Goal: Navigation & Orientation: Find specific page/section

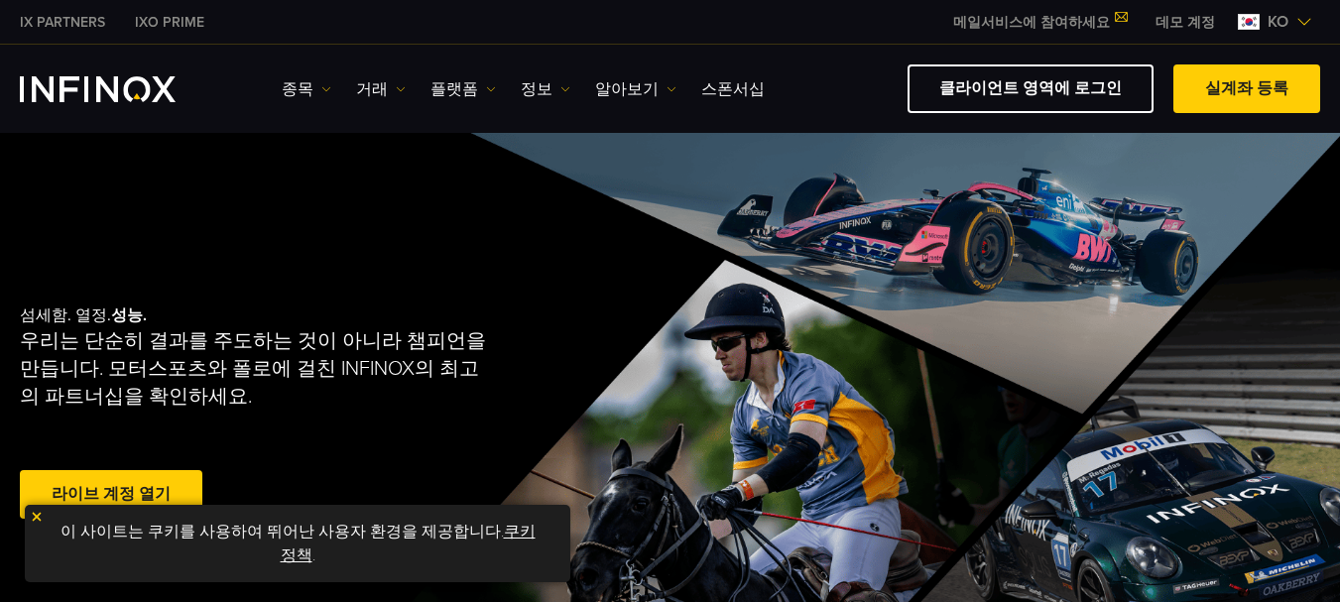
click at [1051, 91] on link "클라이언트 영역에 로그인" at bounding box center [1031, 88] width 246 height 49
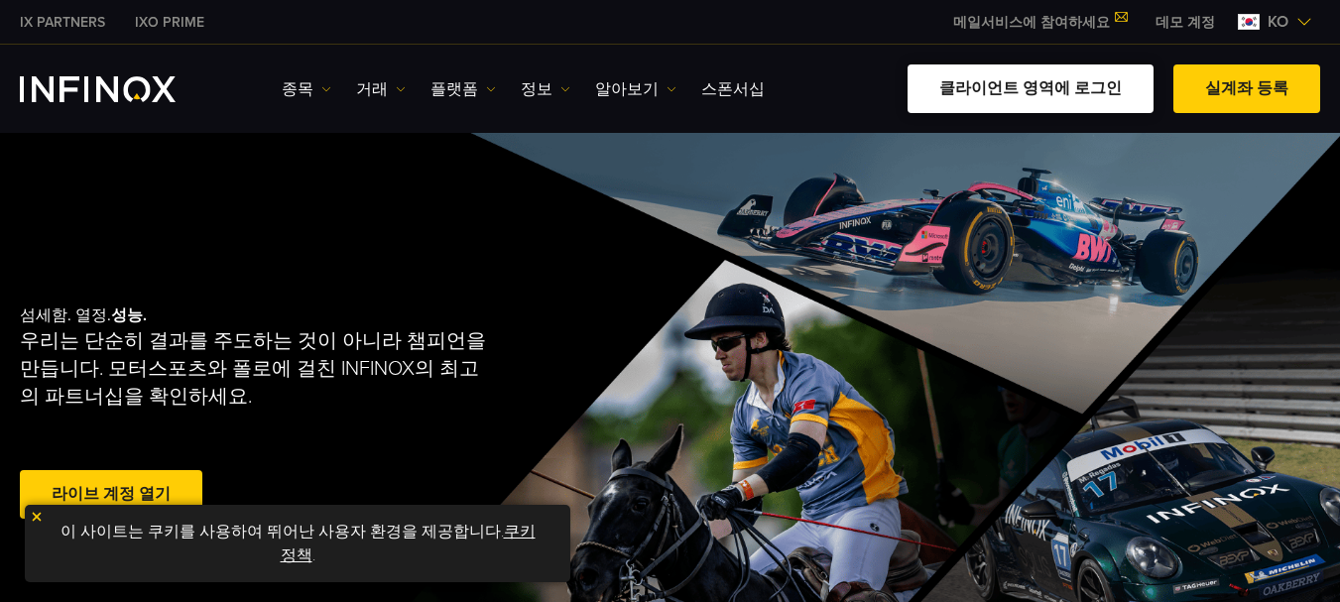
drag, startPoint x: 0, startPoint y: 0, endPoint x: 1051, endPoint y: 91, distance: 1054.6
click at [1051, 91] on link "클라이언트 영역에 로그인" at bounding box center [1031, 88] width 246 height 49
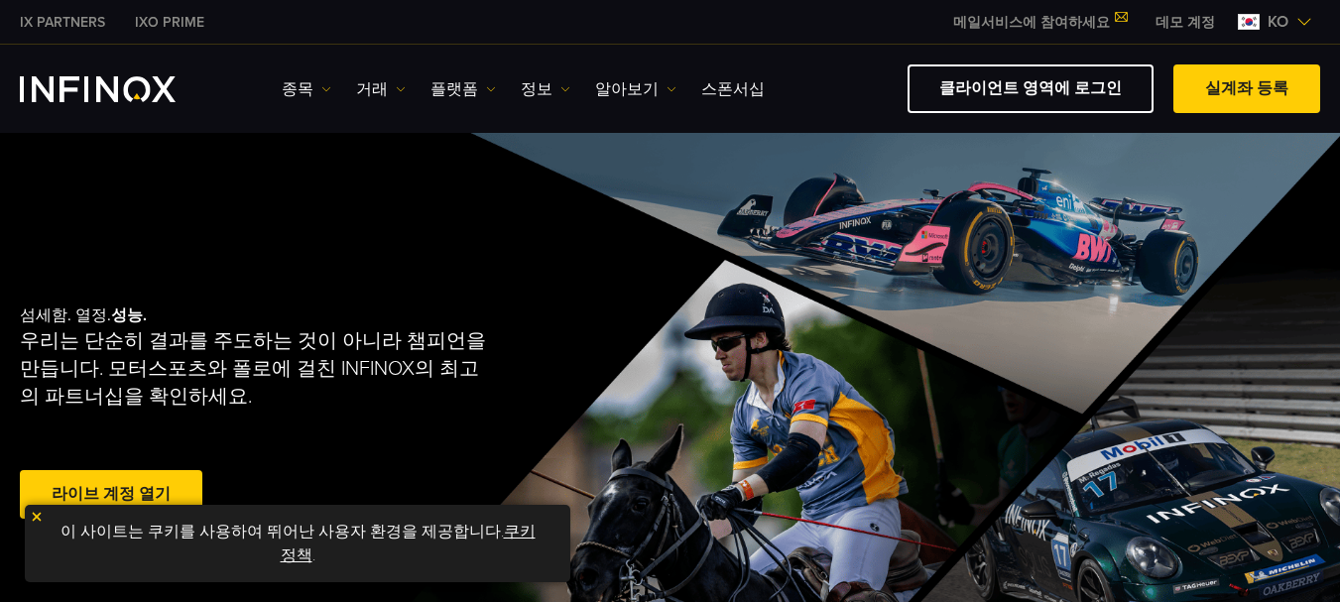
drag, startPoint x: 1051, startPoint y: 91, endPoint x: 1078, endPoint y: 39, distance: 59.5
click at [1051, 89] on link "클라이언트 영역에 로그인" at bounding box center [1031, 88] width 246 height 49
click at [1051, 88] on link "클라이언트 영역에 로그인" at bounding box center [1031, 88] width 246 height 49
click at [1053, 88] on link "클라이언트 영역에 로그인" at bounding box center [1031, 88] width 246 height 49
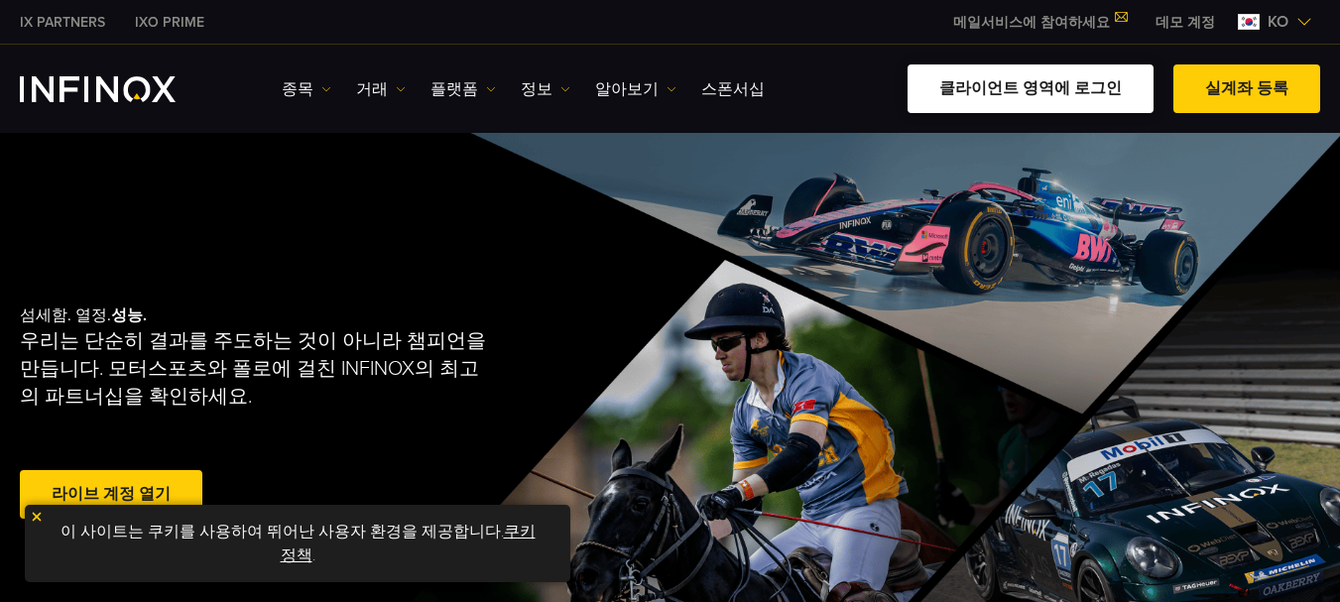
click at [1087, 86] on link "클라이언트 영역에 로그인" at bounding box center [1031, 88] width 246 height 49
click at [1086, 86] on link "클라이언트 영역에 로그인" at bounding box center [1031, 88] width 246 height 49
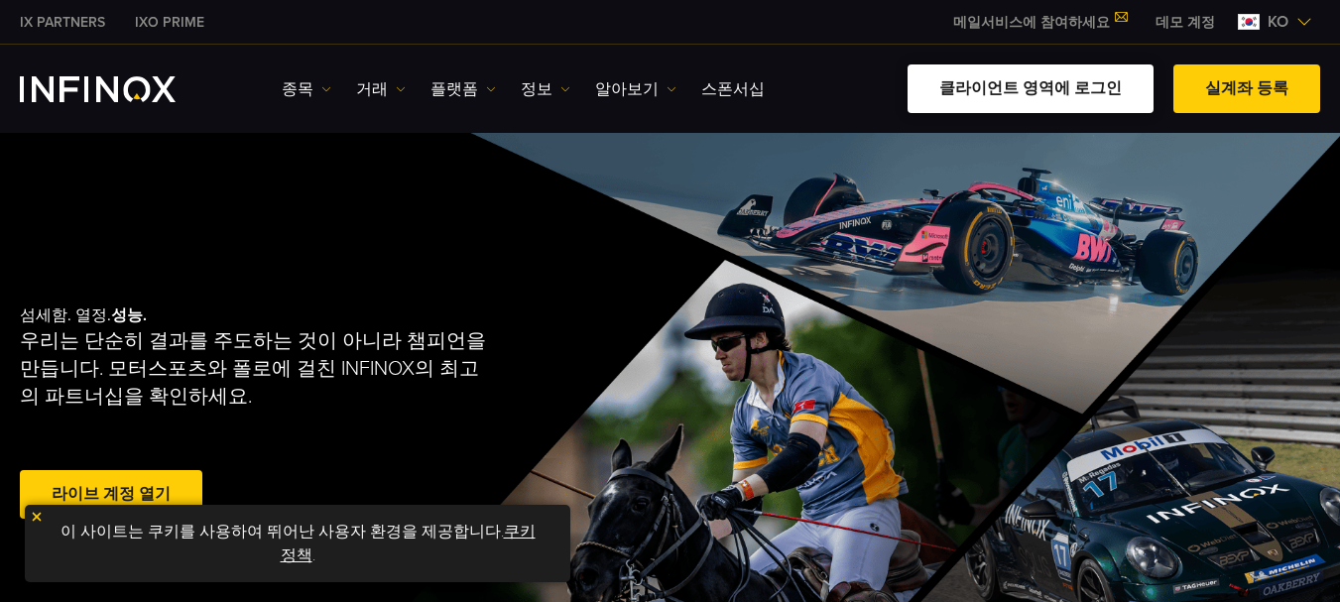
click at [1086, 85] on link "클라이언트 영역에 로그인" at bounding box center [1031, 88] width 246 height 49
click at [1086, 84] on link "클라이언트 영역에 로그인" at bounding box center [1031, 88] width 246 height 49
click at [1084, 83] on link "클라이언트 영역에 로그인" at bounding box center [1031, 88] width 246 height 49
click at [1064, 86] on link "클라이언트 영역에 로그인" at bounding box center [1031, 88] width 246 height 49
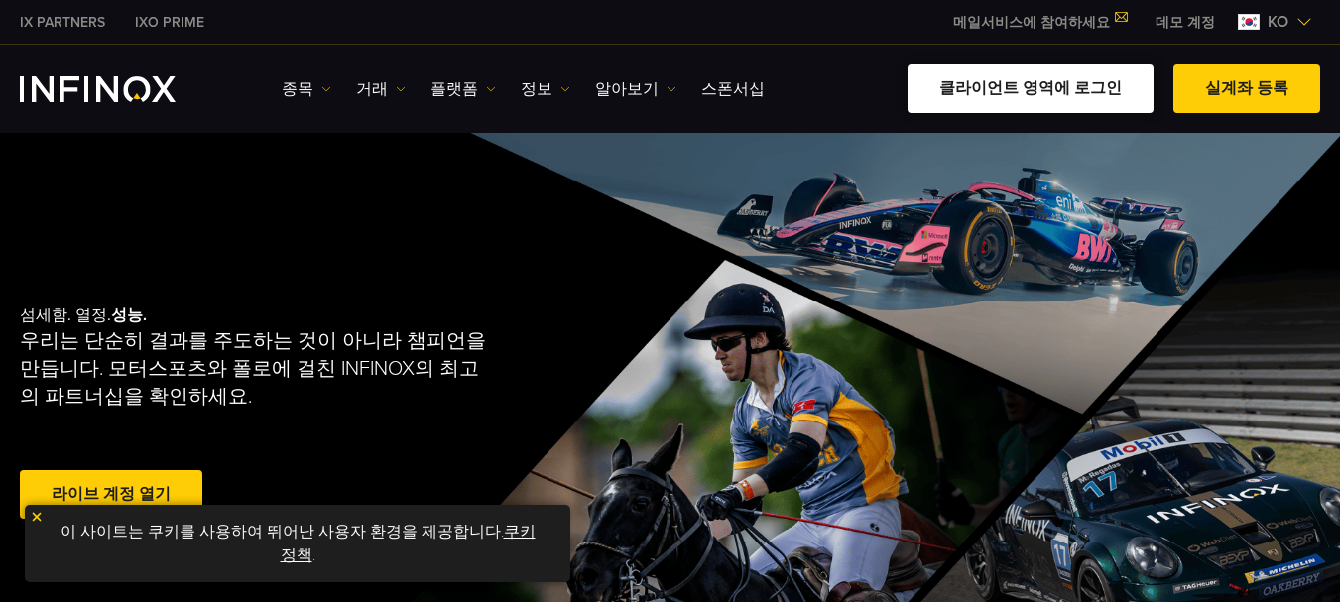
click at [1064, 86] on link "클라이언트 영역에 로그인" at bounding box center [1031, 88] width 246 height 49
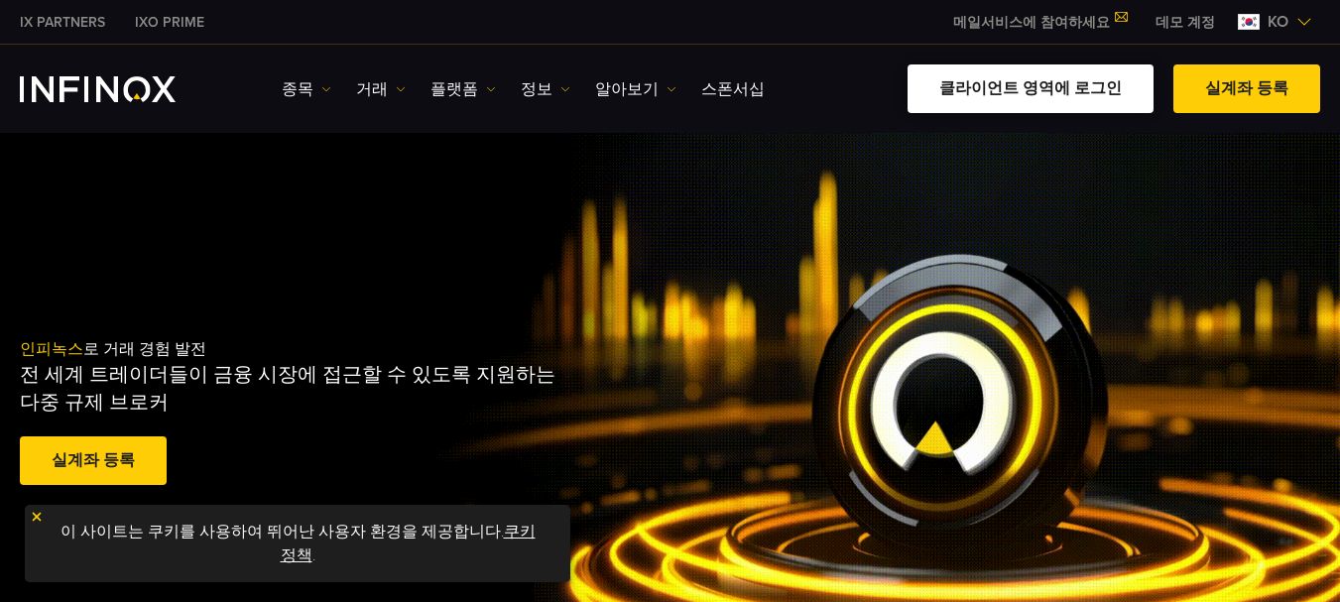
click at [1049, 87] on link "클라이언트 영역에 로그인" at bounding box center [1031, 88] width 246 height 49
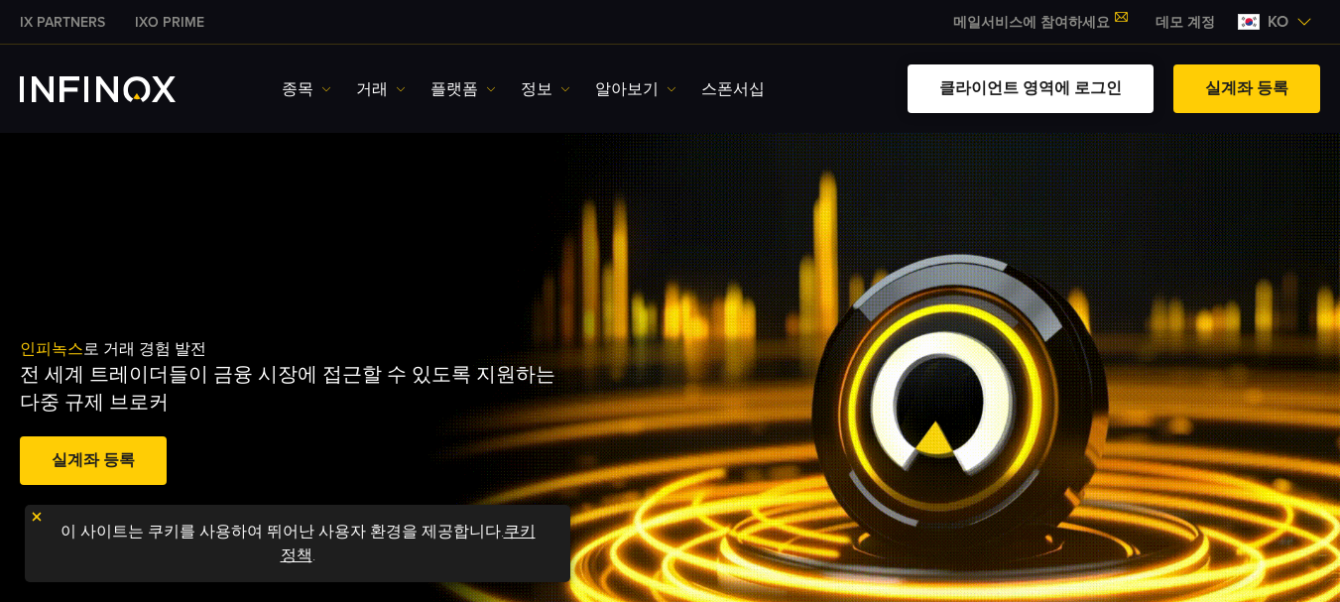
click at [1049, 87] on link "클라이언트 영역에 로그인" at bounding box center [1031, 88] width 246 height 49
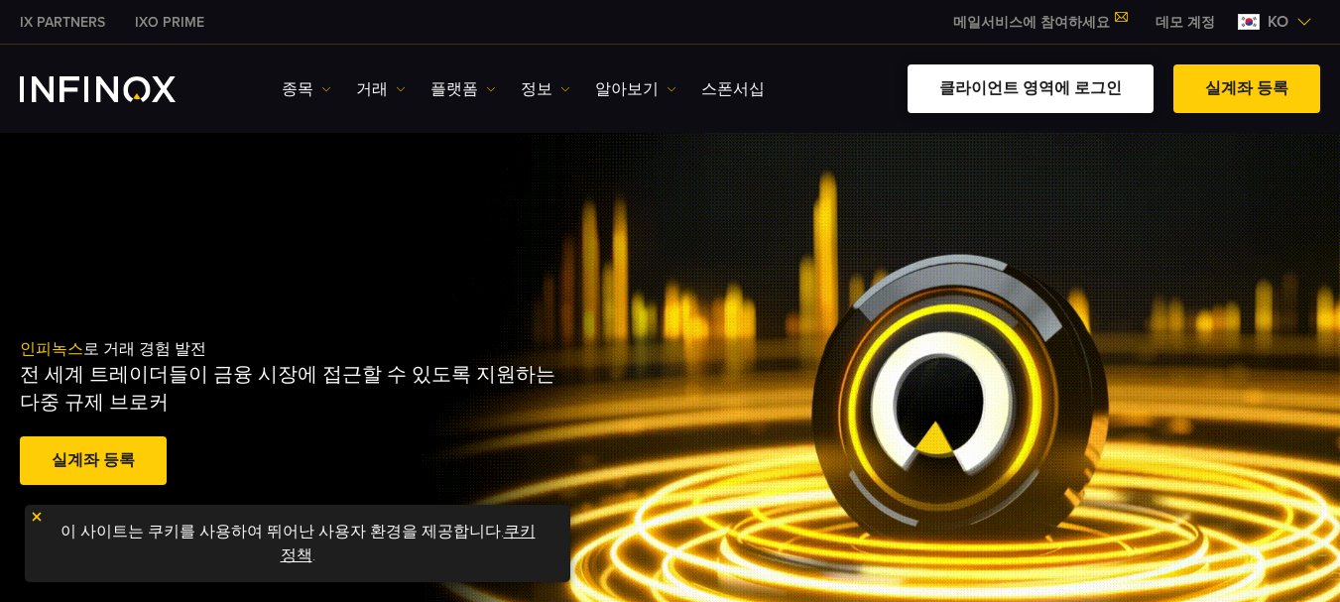
click at [1052, 86] on link "클라이언트 영역에 로그인" at bounding box center [1031, 88] width 246 height 49
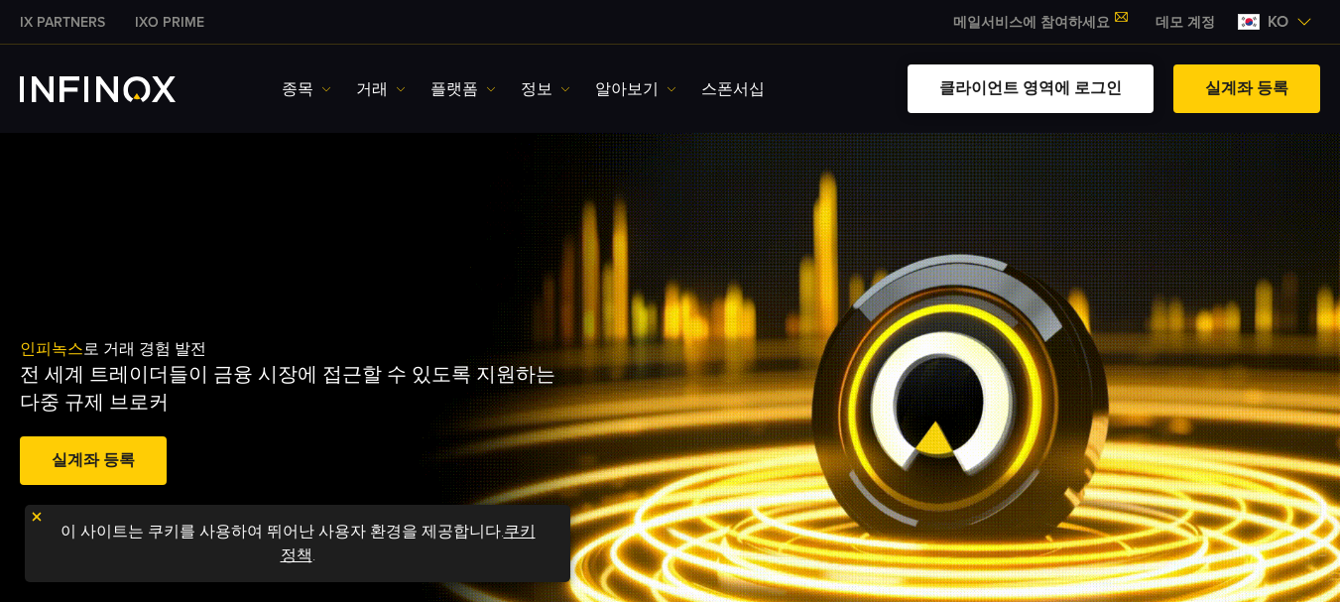
click at [1054, 86] on link "클라이언트 영역에 로그인" at bounding box center [1031, 88] width 246 height 49
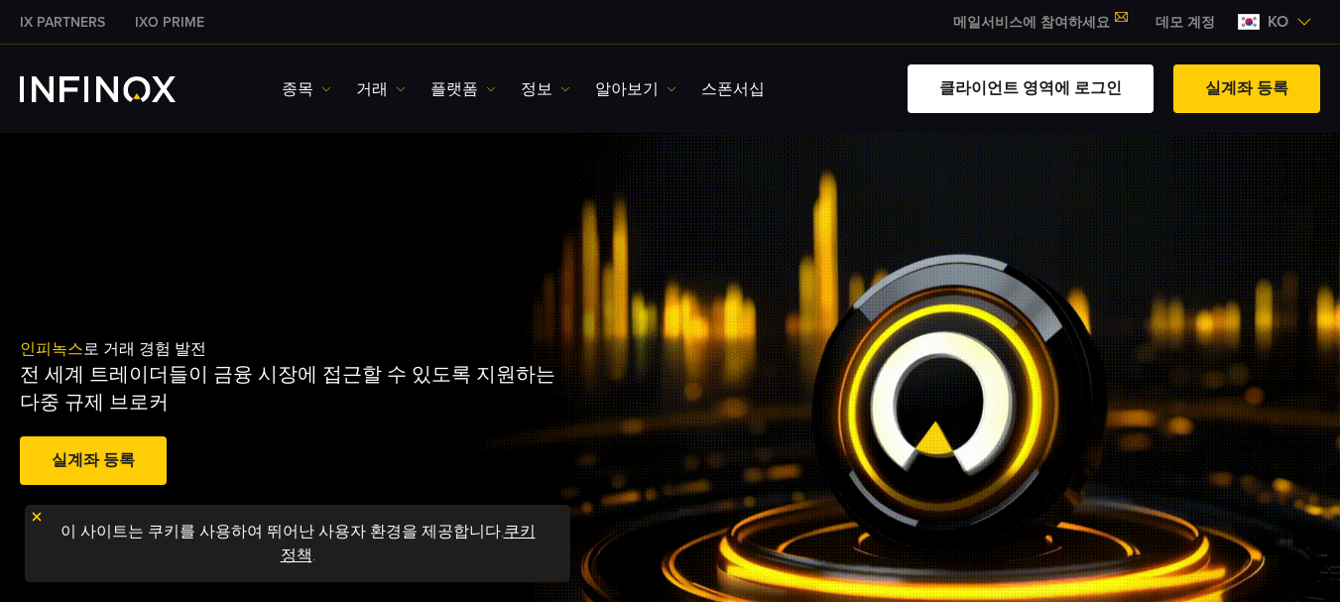
click at [1056, 85] on link "클라이언트 영역에 로그인" at bounding box center [1031, 88] width 246 height 49
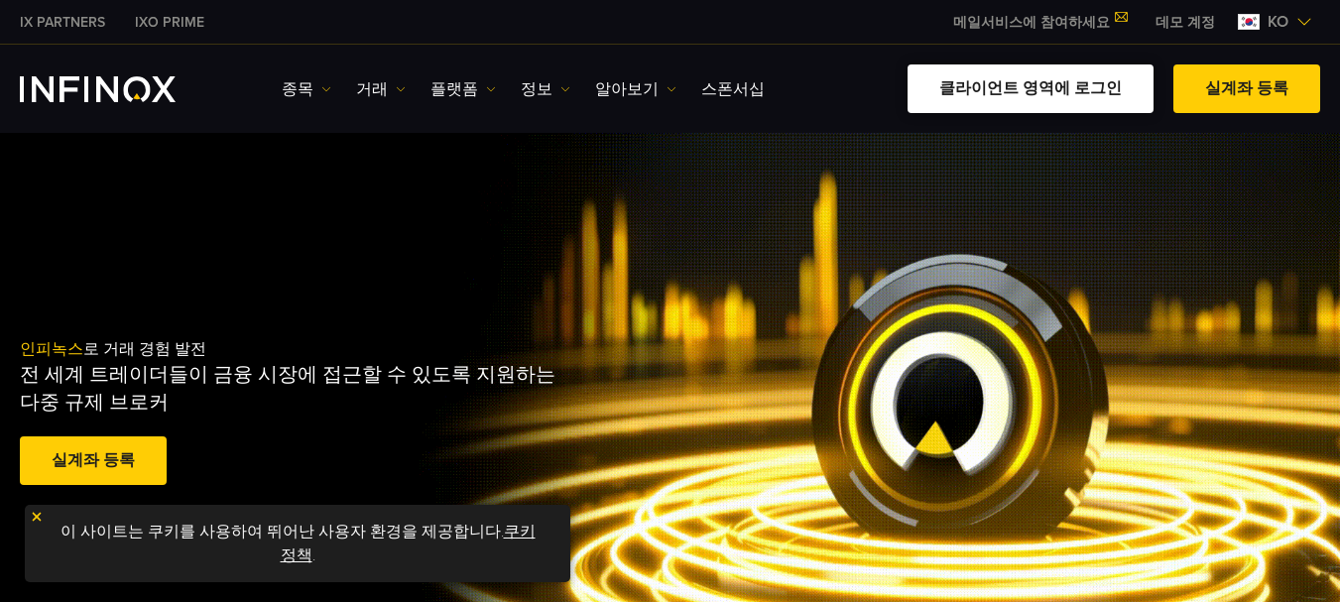
click at [1060, 85] on link "클라이언트 영역에 로그인" at bounding box center [1031, 88] width 246 height 49
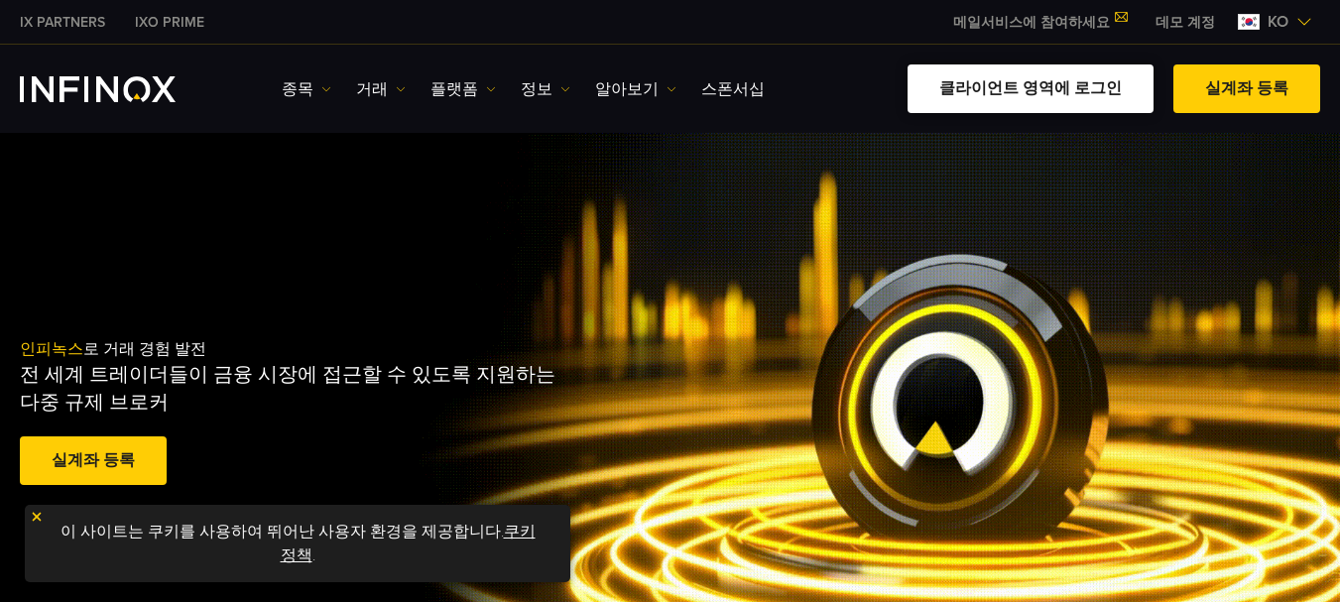
click at [1060, 84] on link "클라이언트 영역에 로그인" at bounding box center [1031, 88] width 246 height 49
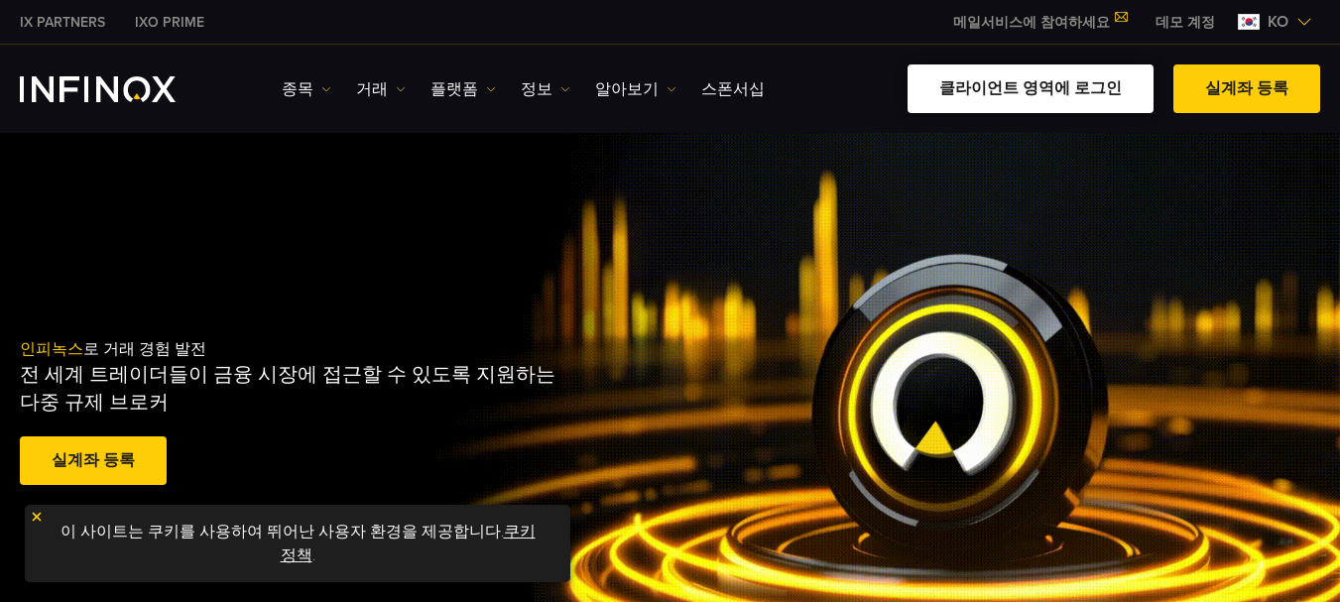
click at [983, 83] on link "클라이언트 영역에 로그인" at bounding box center [1031, 88] width 246 height 49
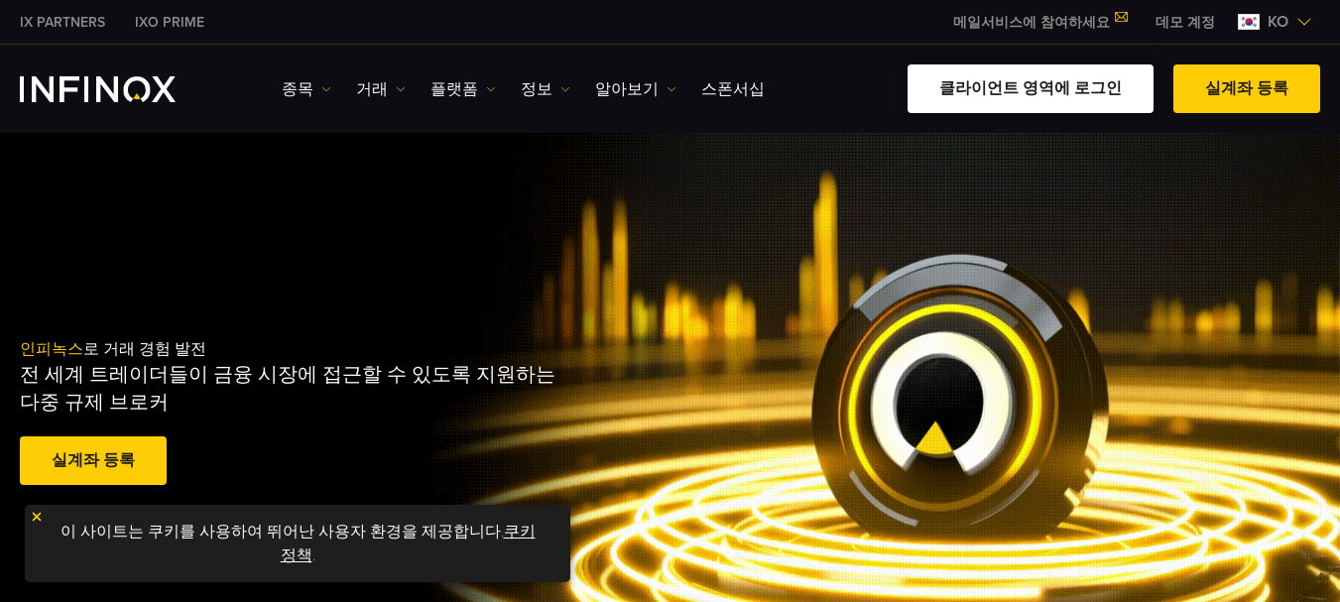
click at [986, 84] on link "클라이언트 영역에 로그인" at bounding box center [1031, 88] width 246 height 49
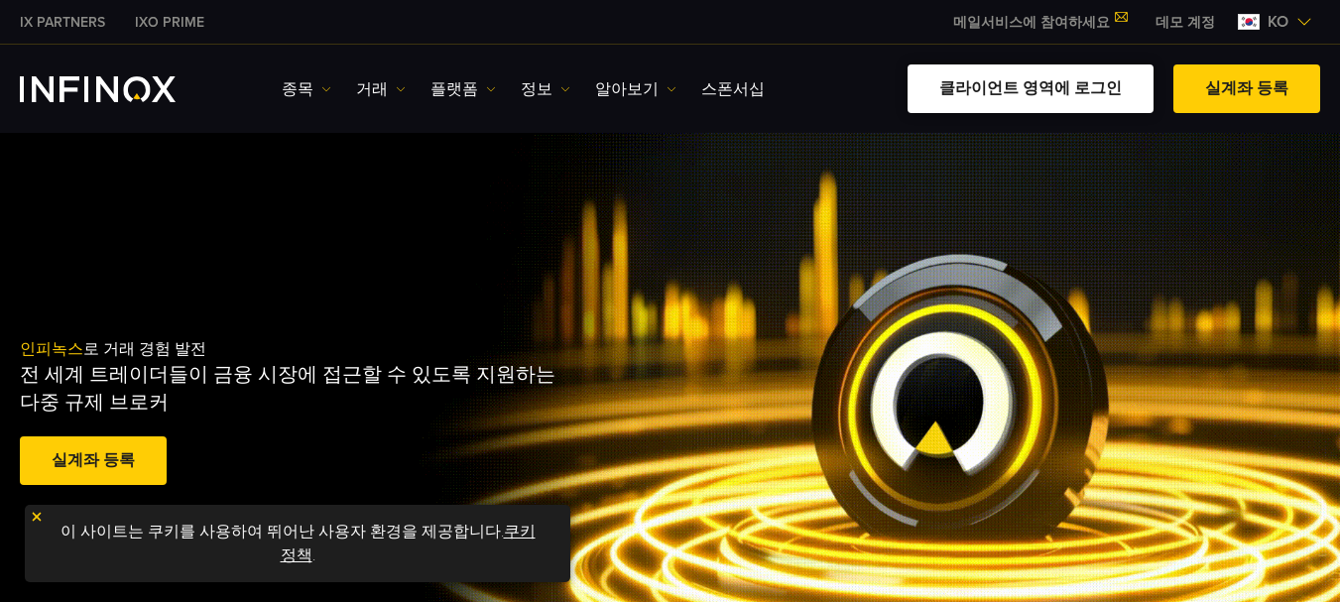
click at [990, 85] on link "클라이언트 영역에 로그인" at bounding box center [1031, 88] width 246 height 49
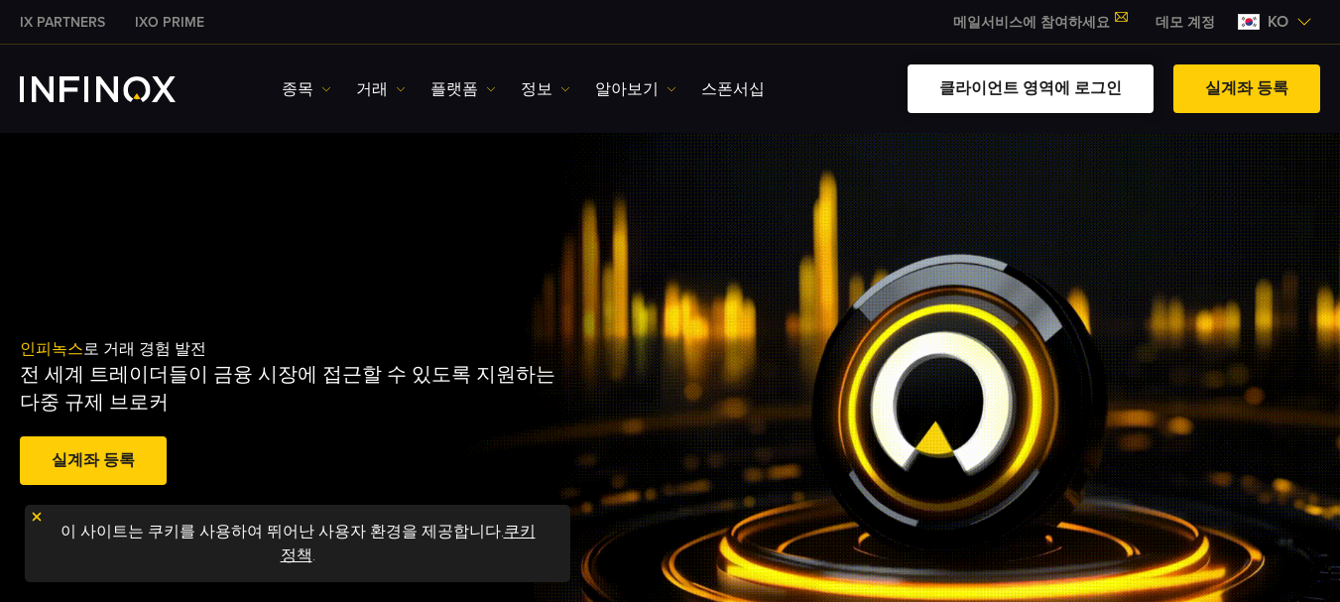
click at [991, 85] on link "클라이언트 영역에 로그인" at bounding box center [1031, 88] width 246 height 49
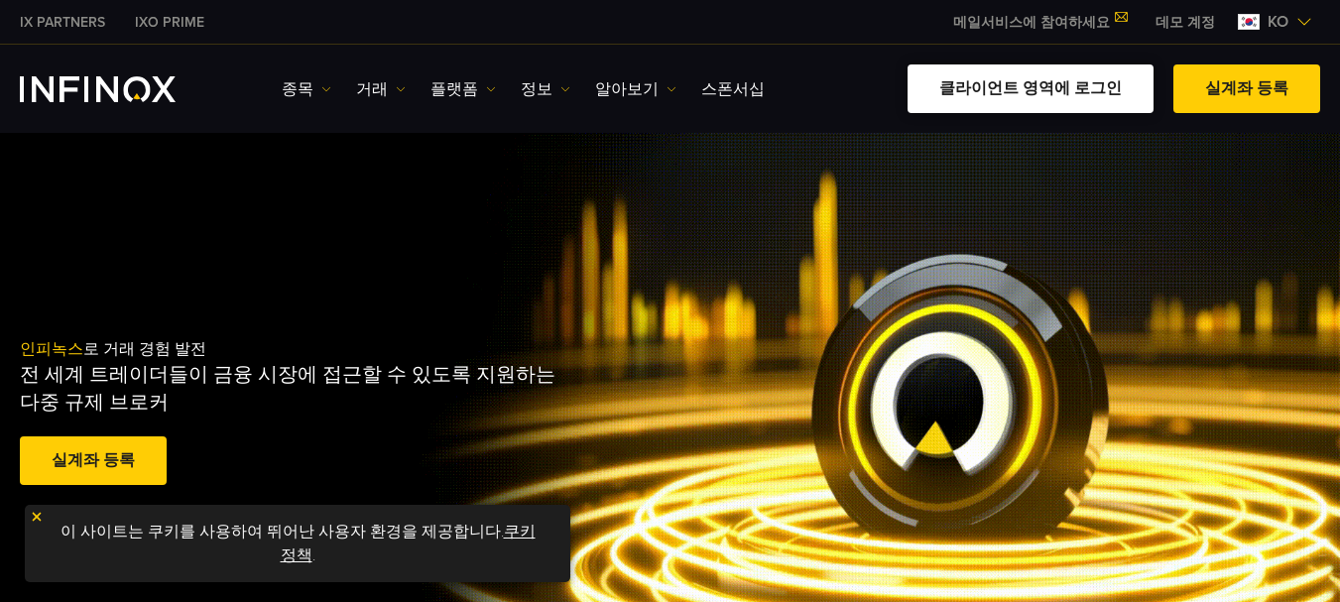
click at [993, 85] on link "클라이언트 영역에 로그인" at bounding box center [1031, 88] width 246 height 49
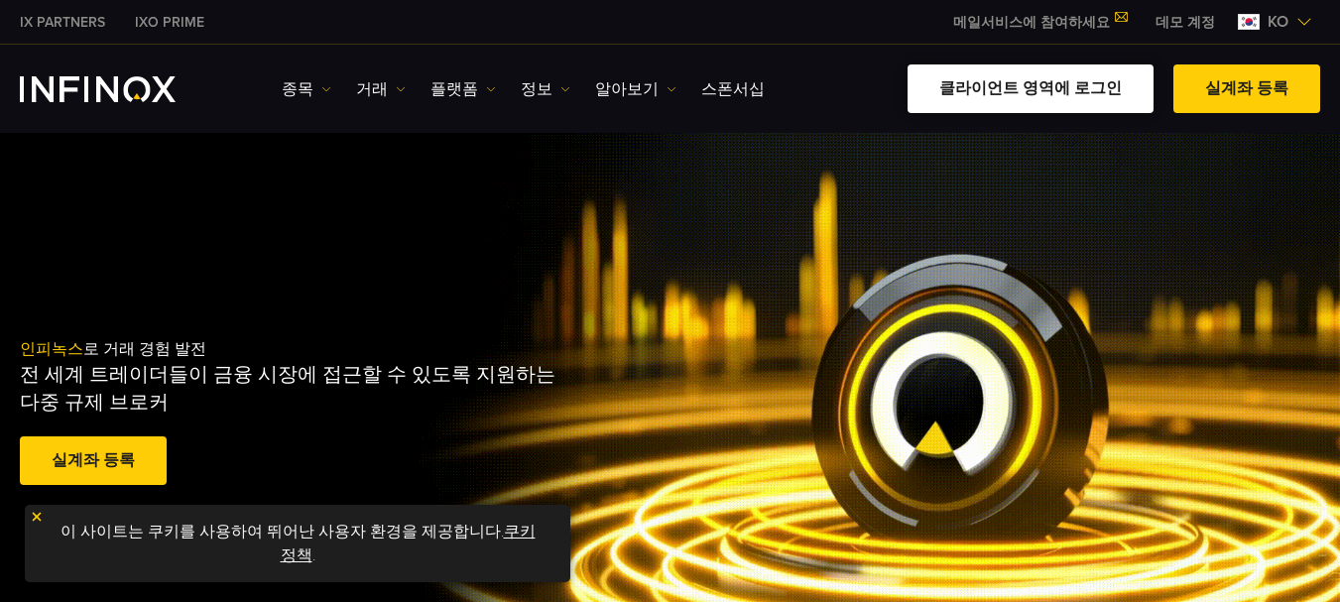
click at [993, 85] on link "클라이언트 영역에 로그인" at bounding box center [1031, 88] width 246 height 49
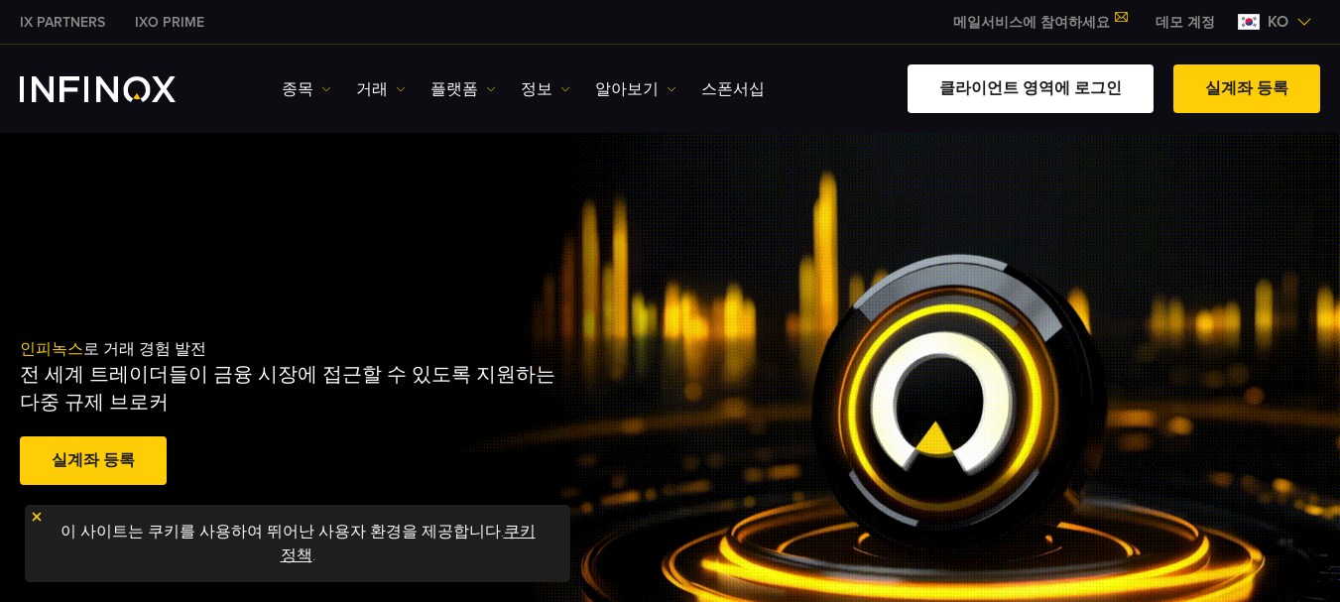
click at [993, 85] on link "클라이언트 영역에 로그인" at bounding box center [1031, 88] width 246 height 49
